Goal: Transaction & Acquisition: Book appointment/travel/reservation

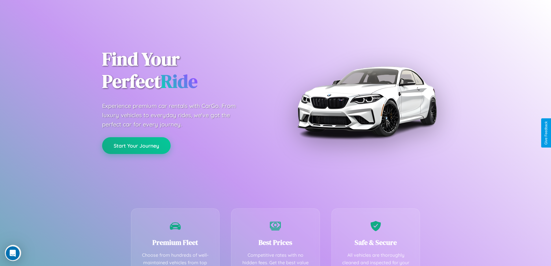
click at [136, 145] on button "Start Your Journey" at bounding box center [136, 145] width 69 height 17
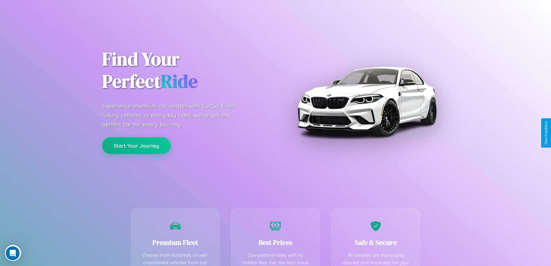
click at [136, 145] on button "Start Your Journey" at bounding box center [136, 145] width 69 height 17
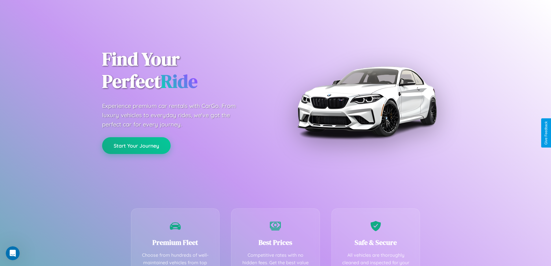
click at [136, 145] on button "Start Your Journey" at bounding box center [136, 145] width 69 height 17
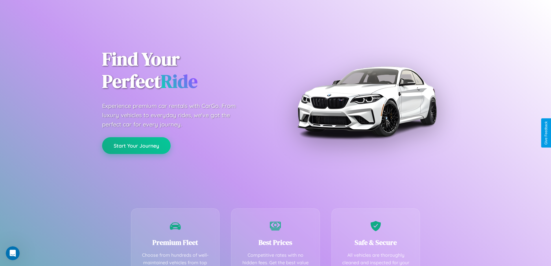
click at [136, 145] on button "Start Your Journey" at bounding box center [136, 145] width 69 height 17
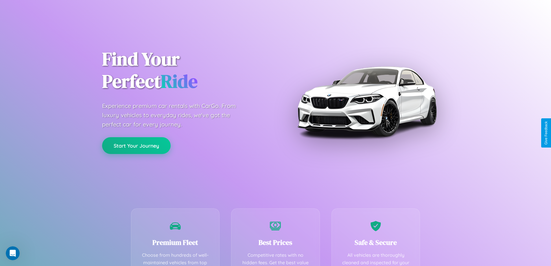
click at [136, 145] on button "Start Your Journey" at bounding box center [136, 145] width 69 height 17
